Goal: Information Seeking & Learning: Learn about a topic

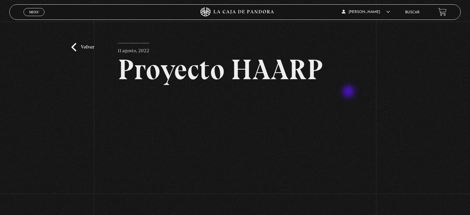
scroll to position [35, 0]
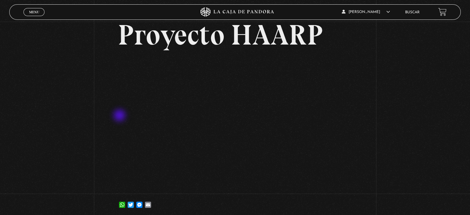
click at [275, 31] on h2 "Proyecto HAARP" at bounding box center [235, 35] width 234 height 28
click at [416, 13] on link "Buscar" at bounding box center [412, 13] width 15 height 4
click at [419, 12] on link "Buscar" at bounding box center [412, 13] width 15 height 4
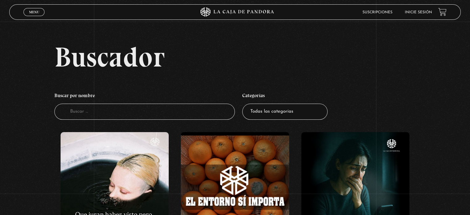
click at [109, 108] on input "Buscador" at bounding box center [144, 111] width 180 height 16
type input "haarp"
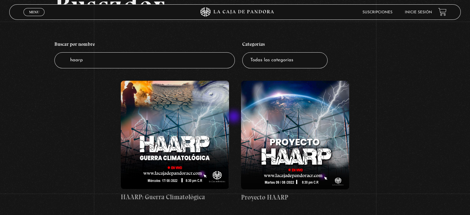
scroll to position [55, 0]
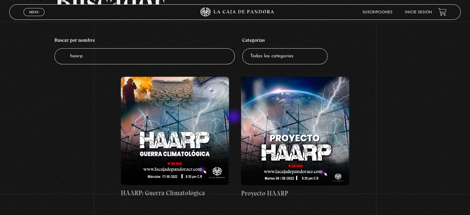
click at [181, 122] on figure at bounding box center [175, 131] width 108 height 108
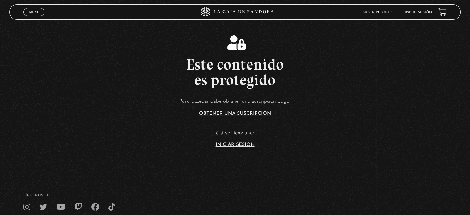
click at [245, 146] on link "Iniciar Sesión" at bounding box center [235, 144] width 39 height 5
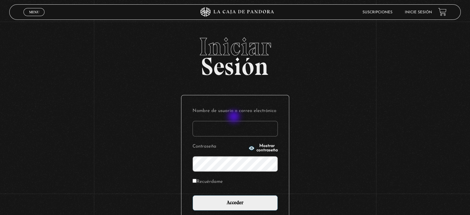
type input "[EMAIL_ADDRESS][DOMAIN_NAME]"
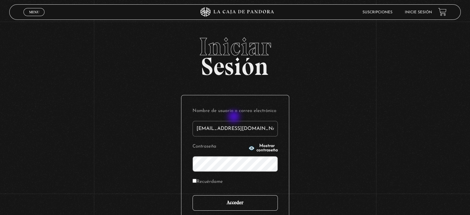
click at [252, 202] on input "Acceder" at bounding box center [234, 202] width 85 height 15
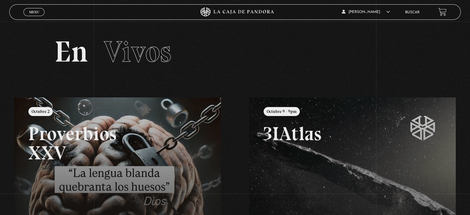
click at [417, 12] on link "Buscar" at bounding box center [412, 13] width 15 height 4
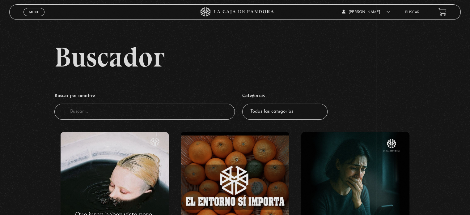
click at [125, 115] on input "Buscador" at bounding box center [144, 111] width 180 height 16
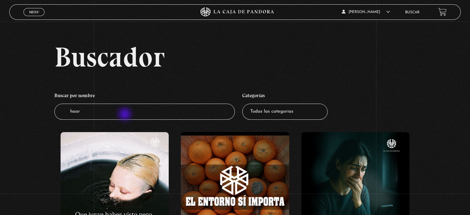
type input "haarp"
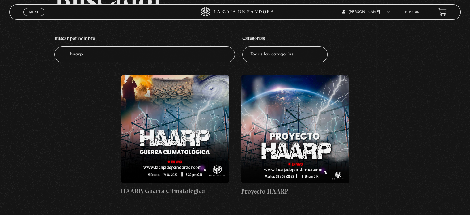
scroll to position [61, 0]
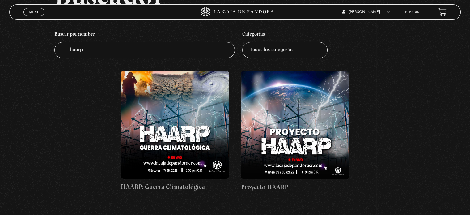
click at [189, 120] on figure at bounding box center [175, 124] width 108 height 108
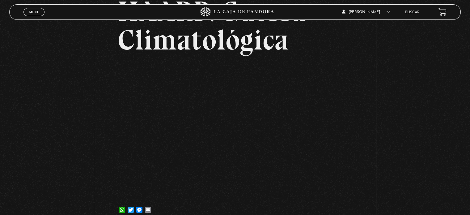
scroll to position [60, 0]
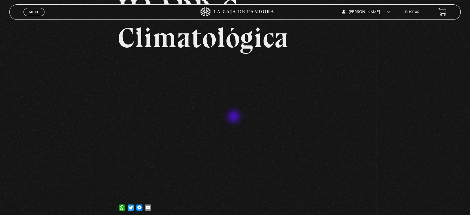
click at [393, 117] on div "Volver 30 agosto, 2022 HAARP: [PERSON_NAME] Climatológica WhatsApp Twitter Mess…" at bounding box center [235, 91] width 470 height 260
click at [421, 148] on div "Volver 30 agosto, 2022 HAARP: [PERSON_NAME] Climatológica WhatsApp Twitter Mess…" at bounding box center [235, 91] width 470 height 260
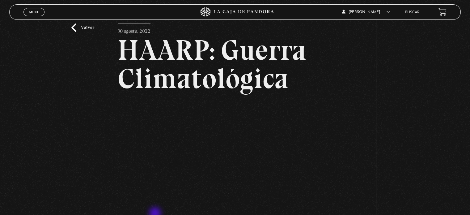
scroll to position [26, 0]
